Goal: Task Accomplishment & Management: Complete application form

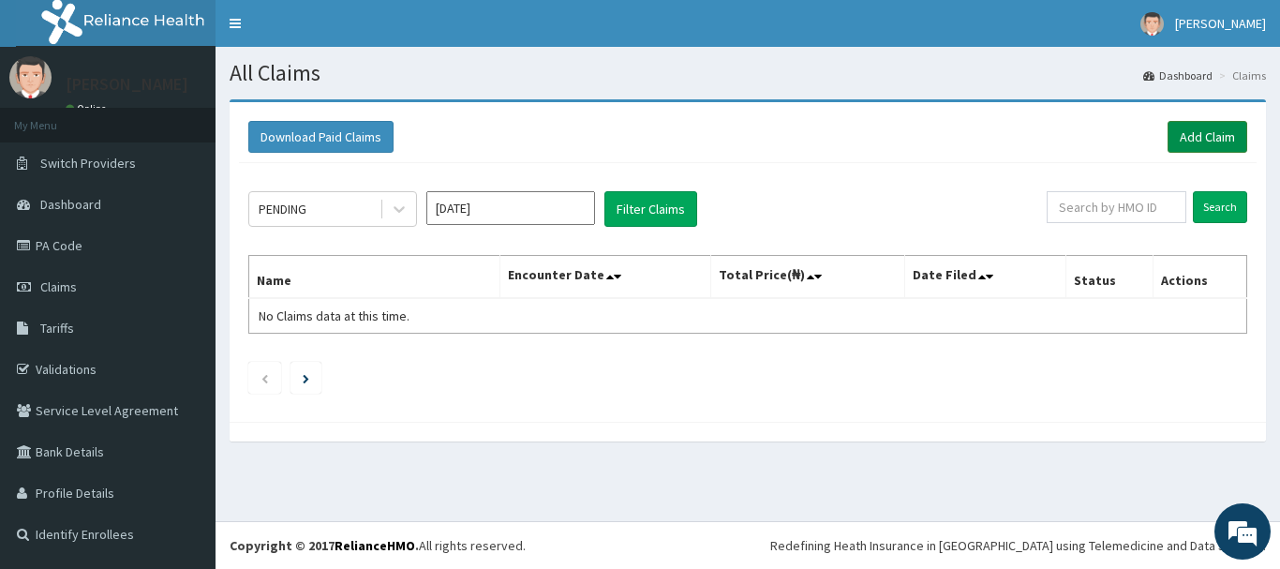
click at [1216, 138] on link "Add Claim" at bounding box center [1208, 137] width 80 height 32
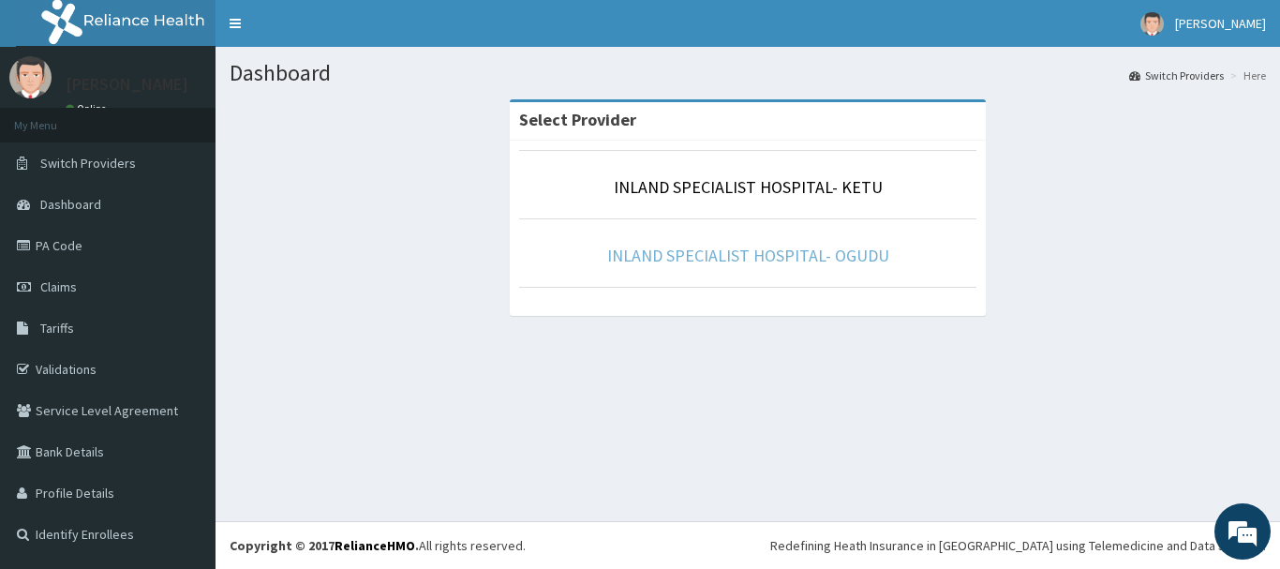
click at [782, 260] on link "INLAND SPECIALIST HOSPITAL- OGUDU" at bounding box center [748, 256] width 282 height 22
click at [843, 259] on link "INLAND SPECIALIST HOSPITAL- OGUDU" at bounding box center [748, 256] width 282 height 22
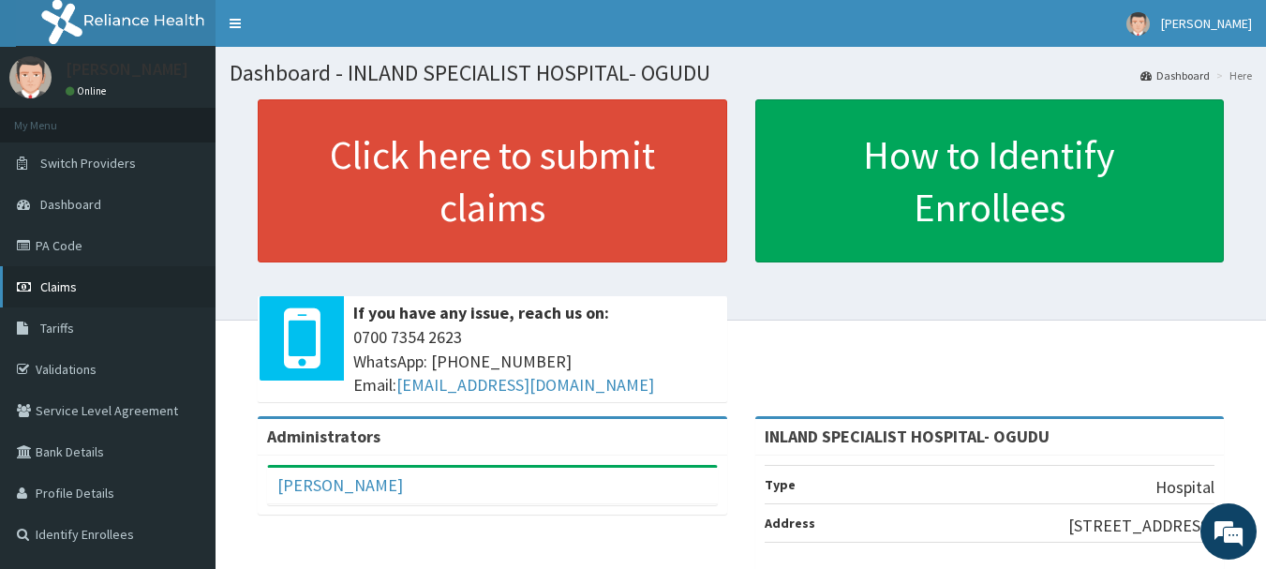
click at [69, 291] on span "Claims" at bounding box center [58, 286] width 37 height 17
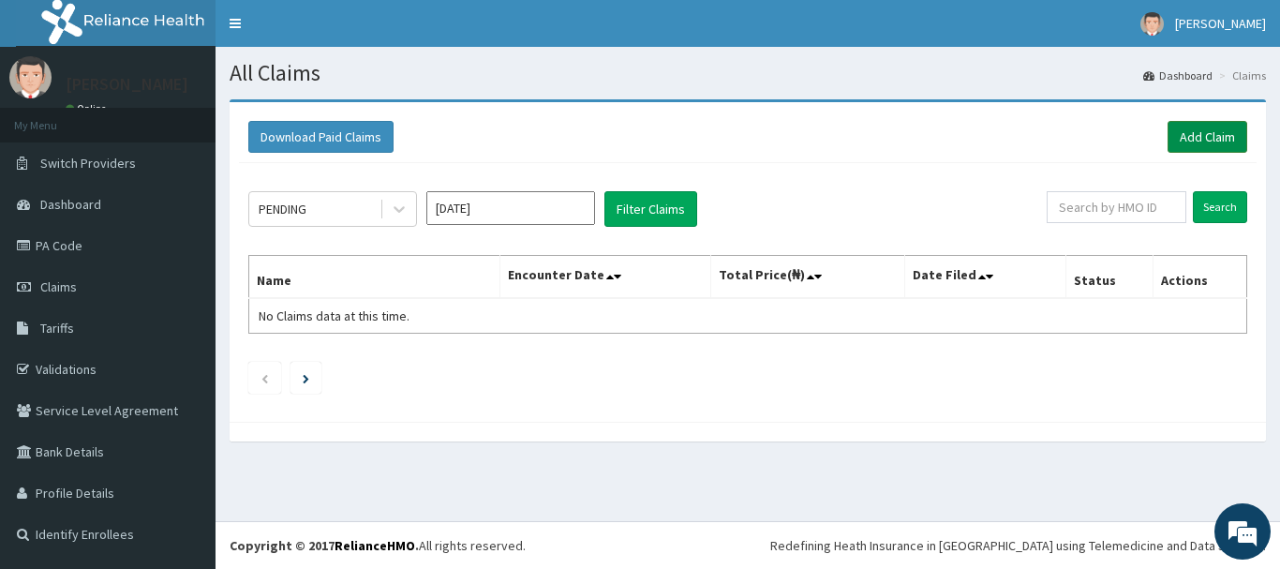
click at [1202, 132] on link "Add Claim" at bounding box center [1208, 137] width 80 height 32
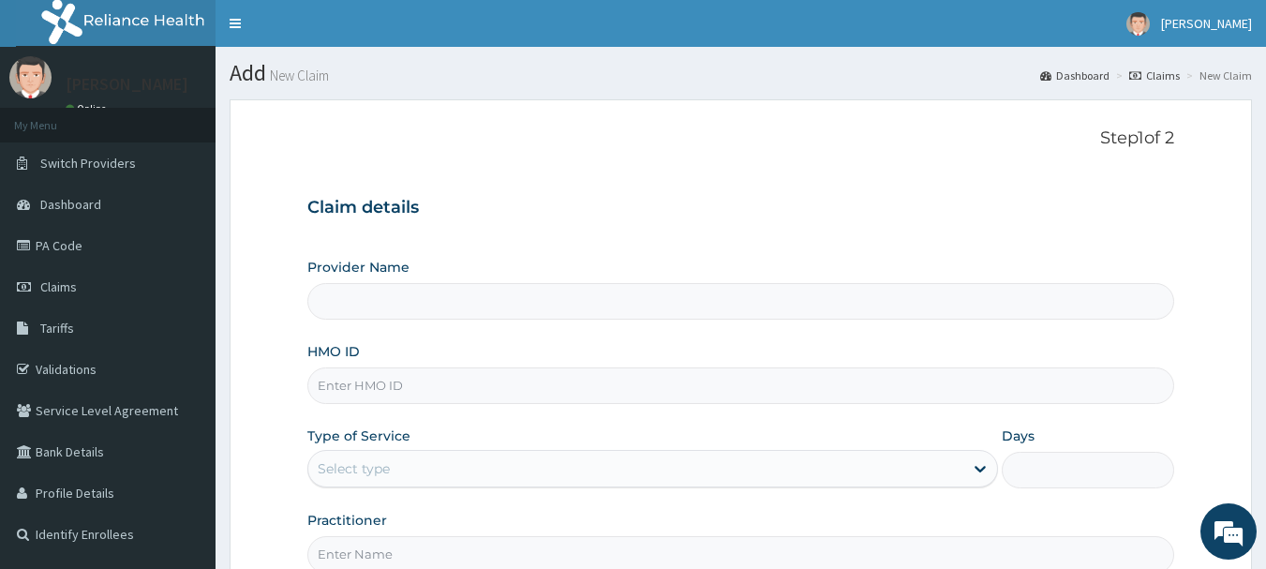
type input "INLAND SPECIALIST HOSPITAL- OGUDU"
